Goal: Check status: Check status

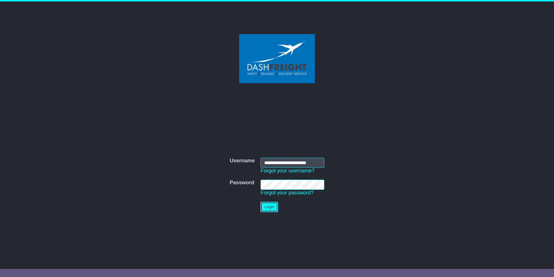
drag, startPoint x: 271, startPoint y: 207, endPoint x: 148, endPoint y: 199, distance: 123.2
click at [271, 207] on button "Login" at bounding box center [269, 207] width 17 height 10
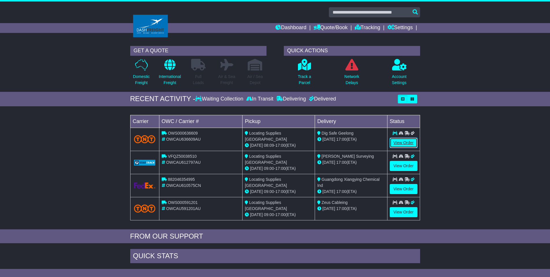
click at [399, 143] on link "View Order" at bounding box center [404, 143] width 28 height 10
